Goal: Task Accomplishment & Management: Complete application form

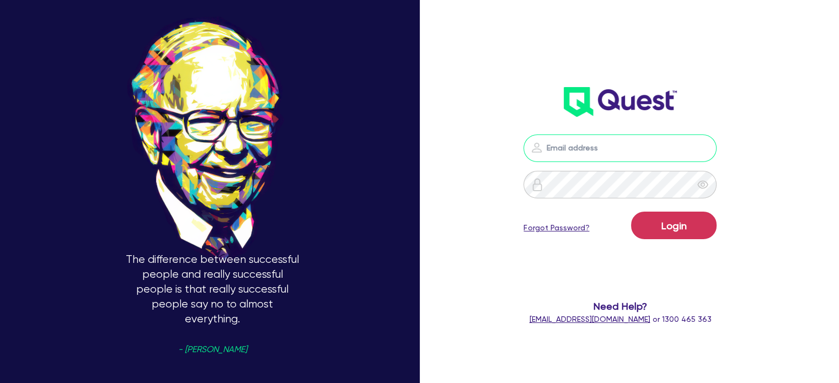
click at [625, 157] on input "email" at bounding box center [619, 149] width 193 height 28
type input "[EMAIL_ADDRESS][PERSON_NAME][DOMAIN_NAME]"
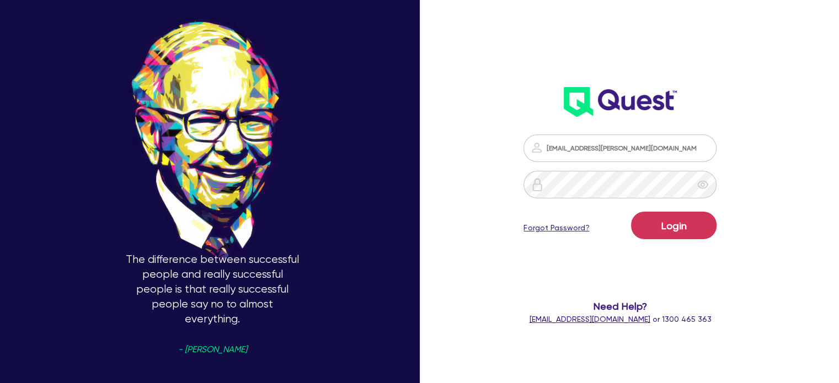
click at [691, 240] on div "Login Forgot Password?" at bounding box center [619, 228] width 193 height 32
click at [662, 228] on button "Login" at bounding box center [673, 226] width 85 height 28
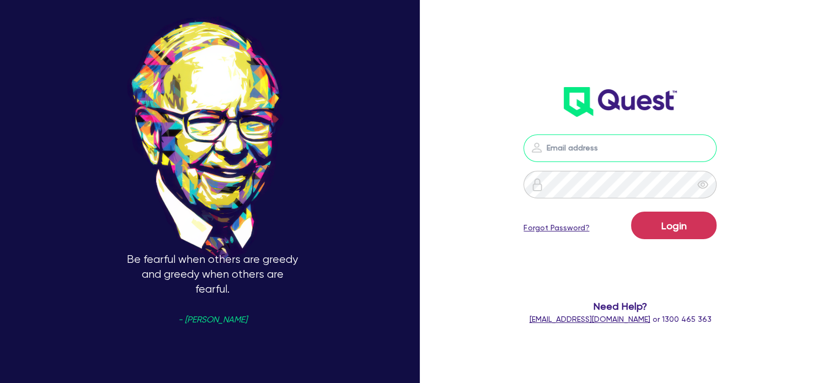
click at [591, 142] on input "email" at bounding box center [619, 149] width 193 height 28
type input "[EMAIL_ADDRESS][PERSON_NAME][DOMAIN_NAME]"
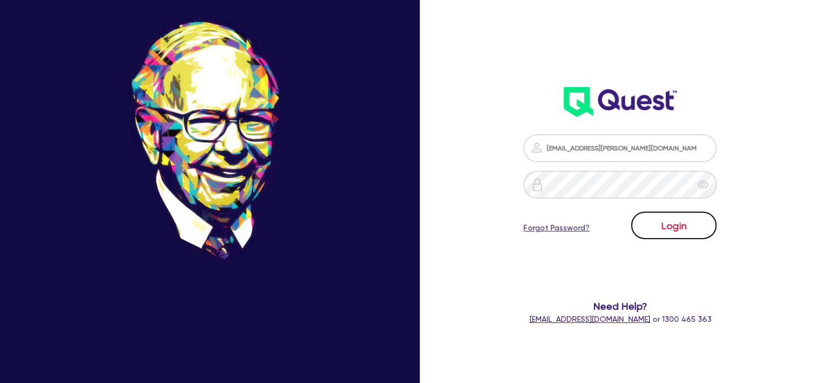
click at [679, 218] on button "Login" at bounding box center [673, 226] width 85 height 28
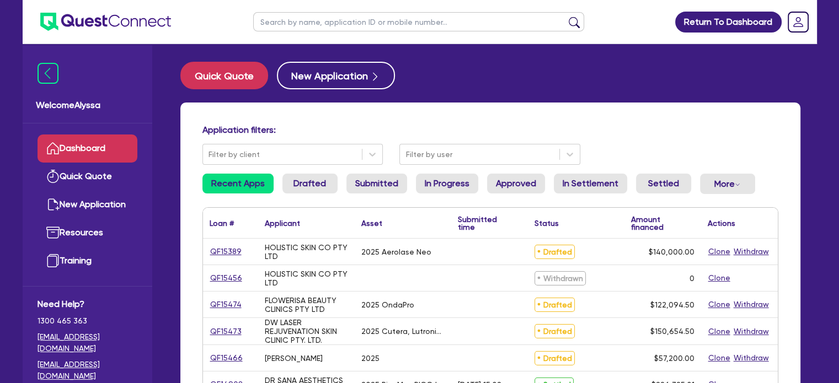
click at [279, 22] on input "text" at bounding box center [418, 21] width 331 height 19
type input "meagan"
click at [565, 17] on button "submit" at bounding box center [574, 24] width 18 height 15
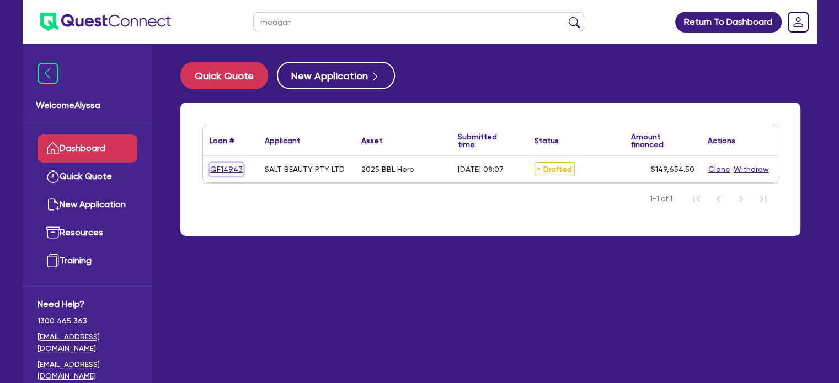
click at [221, 172] on link "QF14943" at bounding box center [227, 169] width 34 height 13
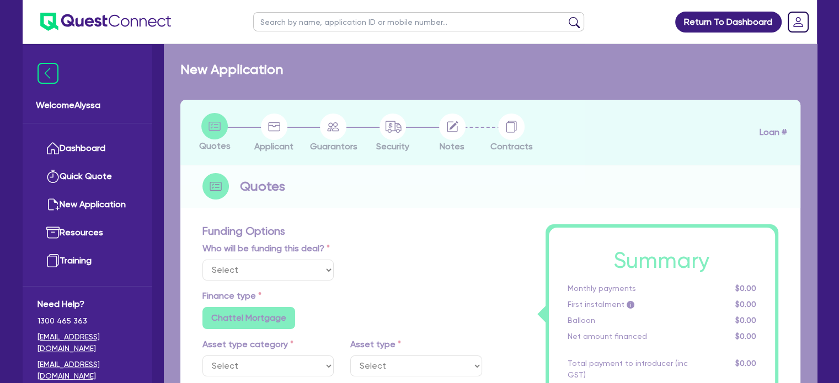
select select "Other"
select select "TERTIARY_ASSETS"
type input "2025"
type input "253,000"
type input "104,000"
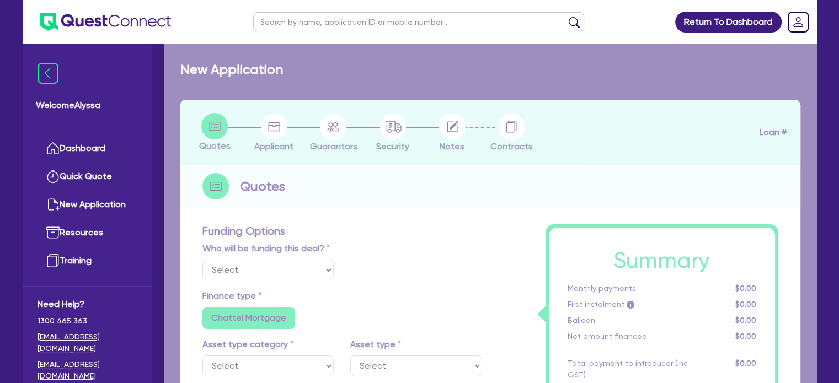
type input "4.5"
type input "6,734.45"
type input "9.15"
radio input "false"
radio input "true"
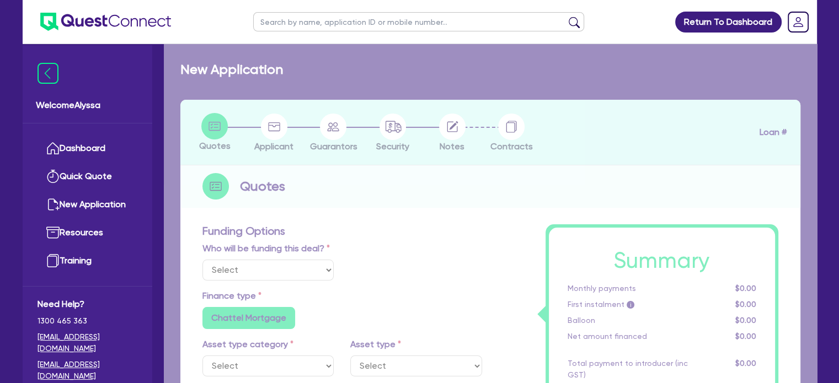
radio input "false"
select select "BEAUTY_EQUIPMENT"
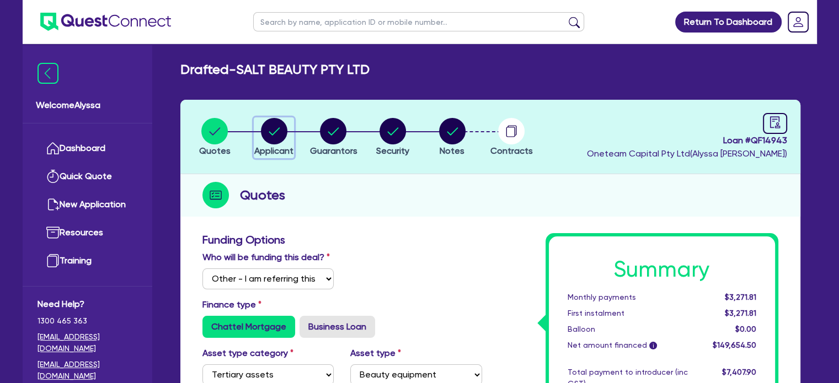
click at [266, 130] on circle "button" at bounding box center [274, 131] width 26 height 26
select select "COMPANY"
select select "HEALTH_BEAUTY"
select select "HAIR_BEAUTY_SALONS"
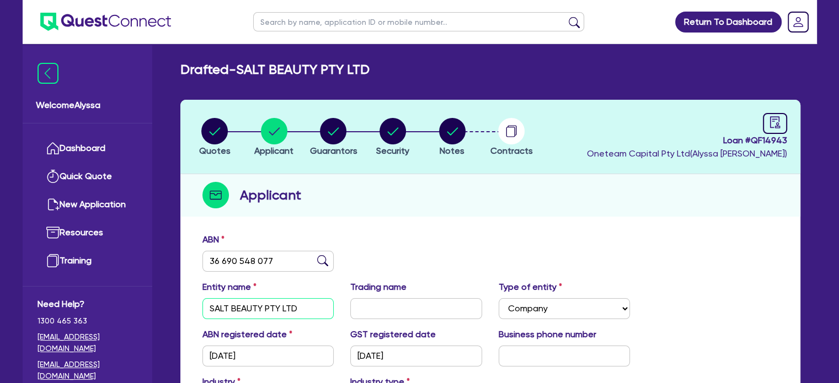
drag, startPoint x: 315, startPoint y: 309, endPoint x: 183, endPoint y: 292, distance: 133.5
click at [183, 292] on div "ABN 36 690 548 077 Entity name SALT BEAUTY PTY LTD Trading name Type of entity …" at bounding box center [490, 373] width 620 height 290
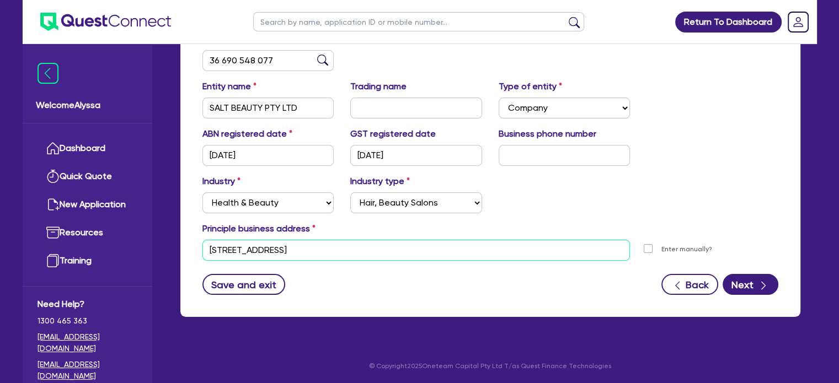
drag, startPoint x: 308, startPoint y: 247, endPoint x: 174, endPoint y: 244, distance: 134.6
click at [174, 244] on div "Quotes Applicant Guarantors Security Notes Contracts Loan # QF14943 Oneteam Cap…" at bounding box center [490, 114] width 636 height 431
click at [464, 20] on input "text" at bounding box center [418, 21] width 331 height 19
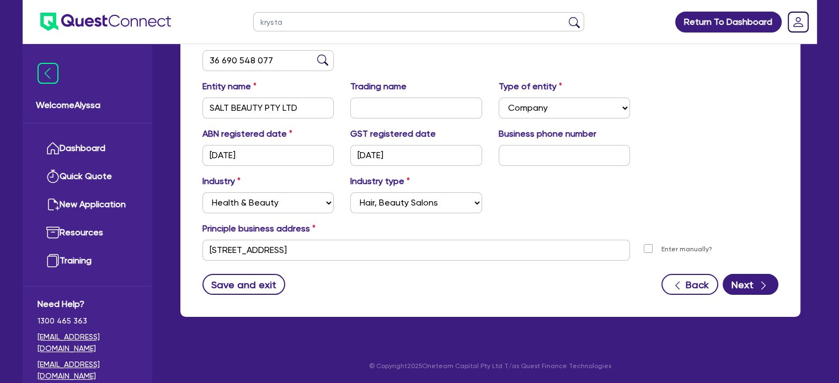
type input "krystal"
click button "submit" at bounding box center [574, 24] width 18 height 15
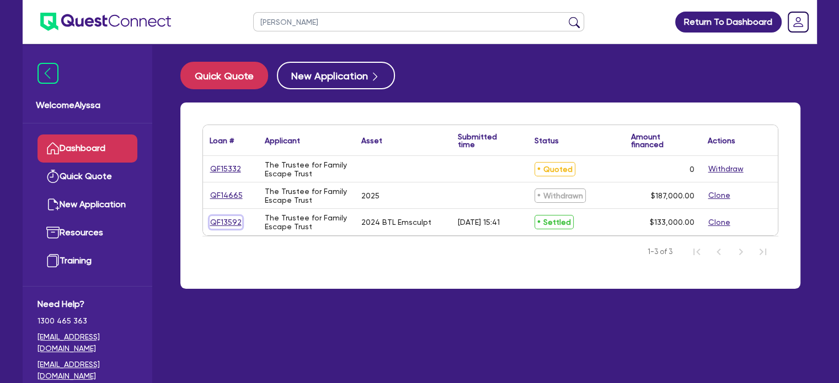
click at [218, 222] on link "QF13592" at bounding box center [226, 222] width 33 height 13
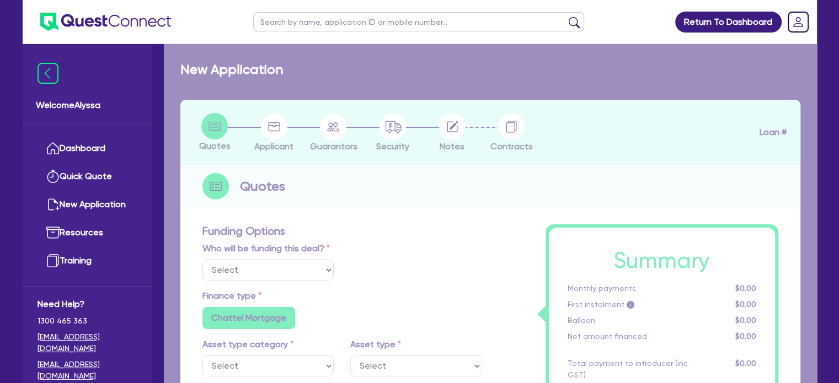
select select
select select "TERTIARY_ASSETS"
type input "2024"
radio input "true"
type input "143,000"
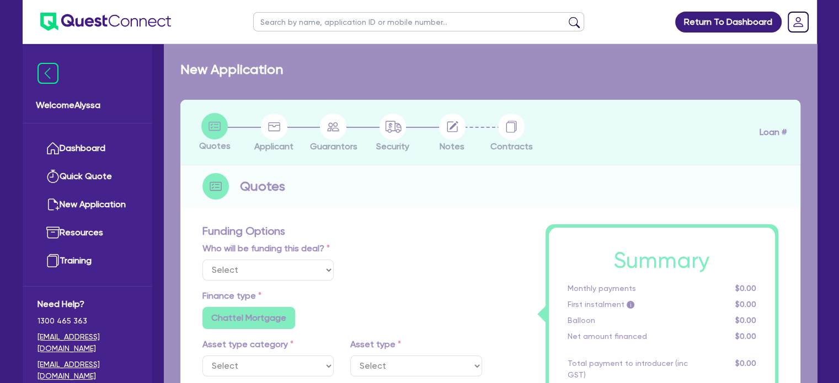
type input "10,000"
type input "11"
radio input "false"
select select "BEAUTY_EQUIPMENT"
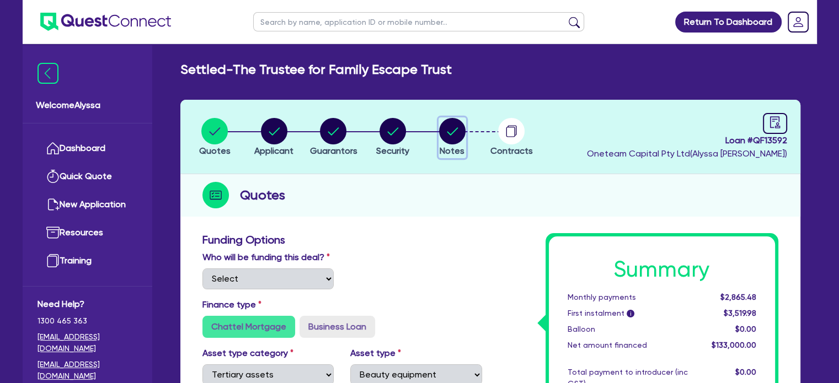
click at [454, 130] on icon "button" at bounding box center [452, 131] width 11 height 8
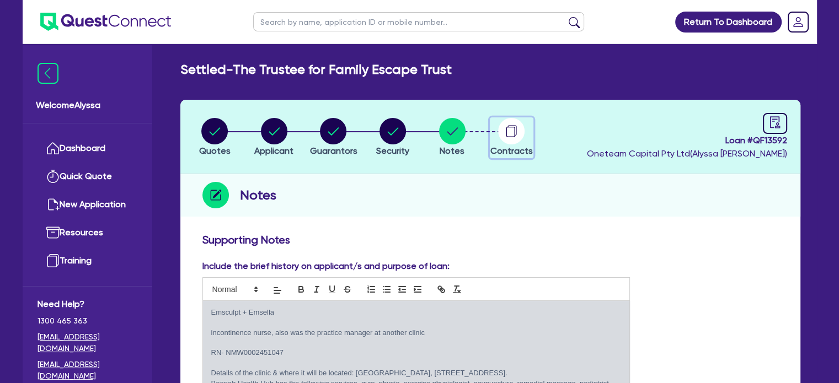
click at [503, 143] on button "Contracts" at bounding box center [512, 137] width 44 height 41
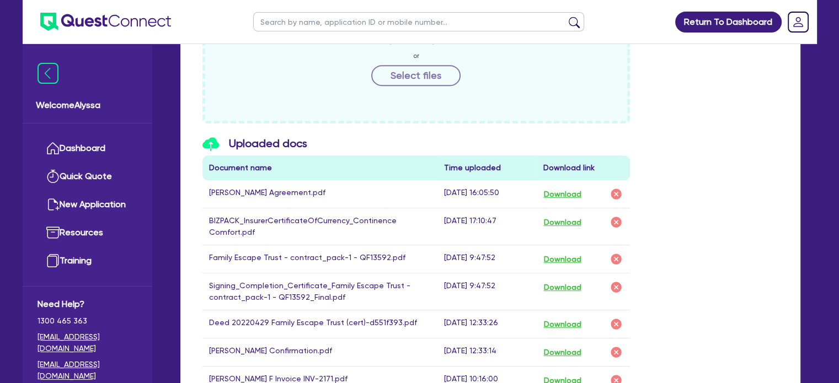
scroll to position [661, 0]
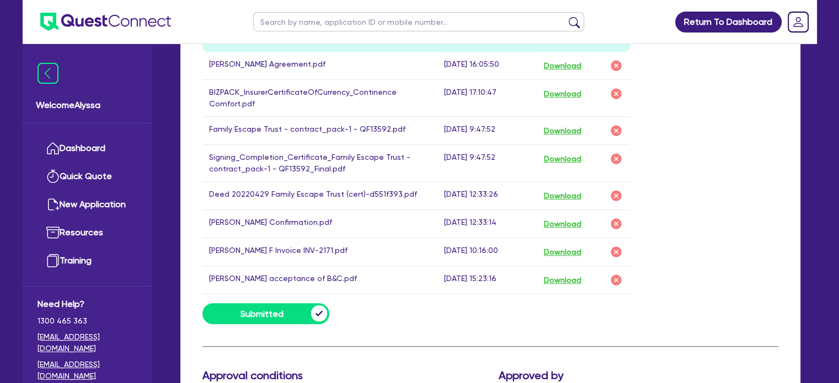
click at [699, 100] on div "Uploaded docs Document name Time uploaded Download link Myles Agreement.pdf 10-…" at bounding box center [490, 156] width 592 height 296
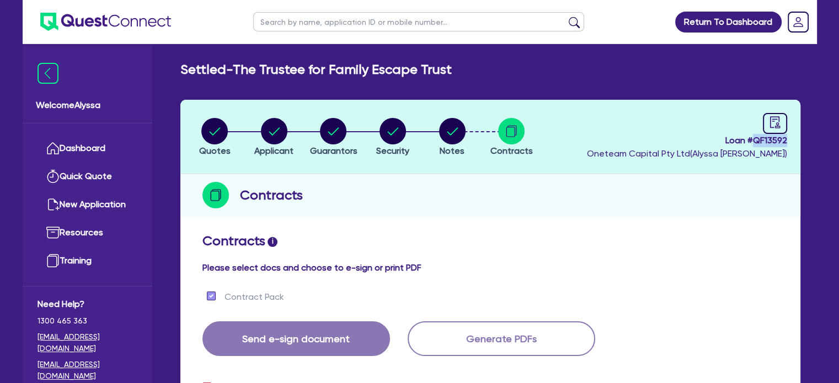
drag, startPoint x: 789, startPoint y: 141, endPoint x: 755, endPoint y: 145, distance: 34.5
click at [755, 145] on header "Quotes Applicant Guarantors Security Notes Contracts Loan # QF13592 Oneteam Cap…" at bounding box center [490, 137] width 620 height 74
copy span "QF13592"
